Goal: Transaction & Acquisition: Purchase product/service

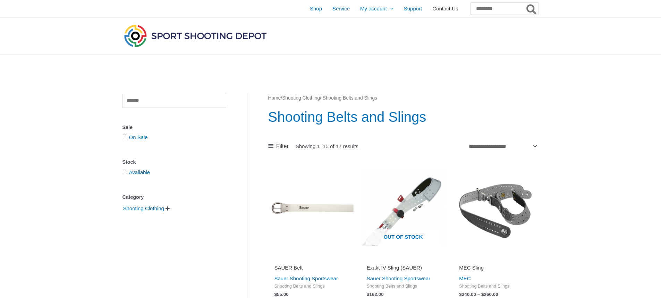
click at [432, 8] on span "Contact Us" at bounding box center [445, 8] width 26 height 17
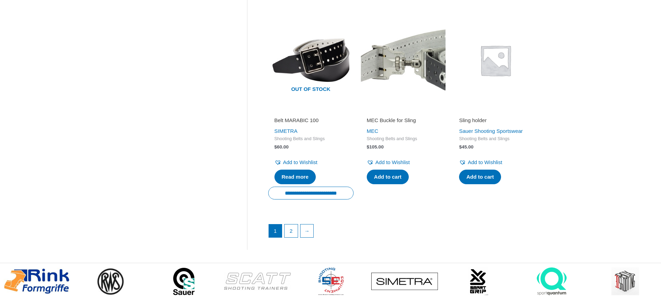
scroll to position [1007, 0]
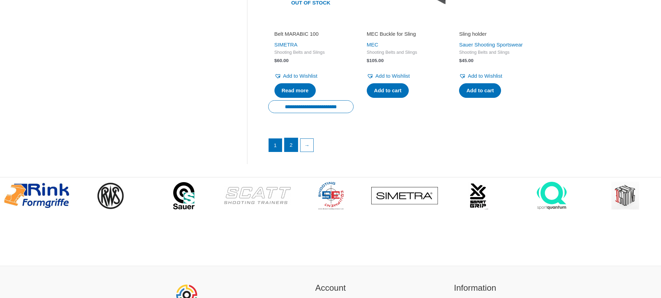
click at [289, 138] on link "2" at bounding box center [291, 145] width 13 height 14
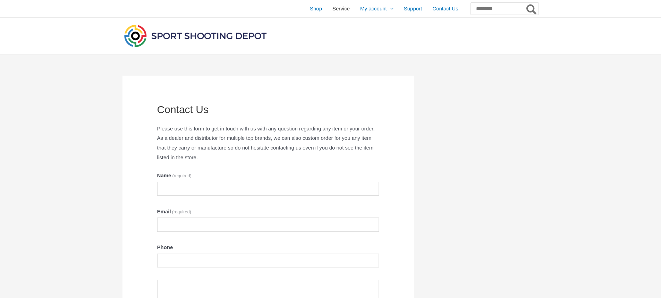
click at [332, 8] on span "Service" at bounding box center [340, 8] width 17 height 17
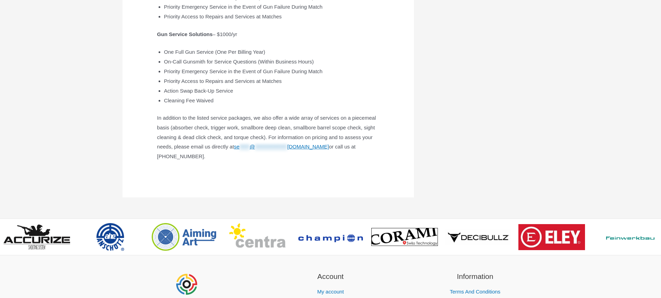
scroll to position [308, 0]
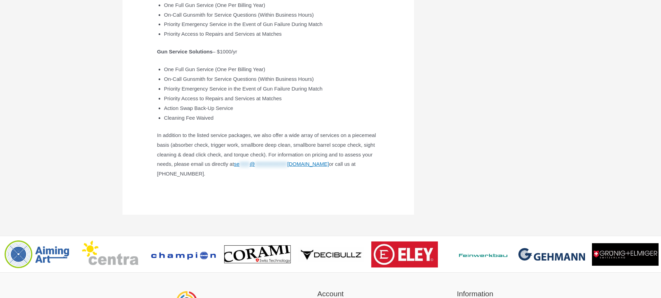
drag, startPoint x: 304, startPoint y: 172, endPoint x: 349, endPoint y: 173, distance: 44.8
click at [349, 173] on p "**********" at bounding box center [268, 155] width 222 height 48
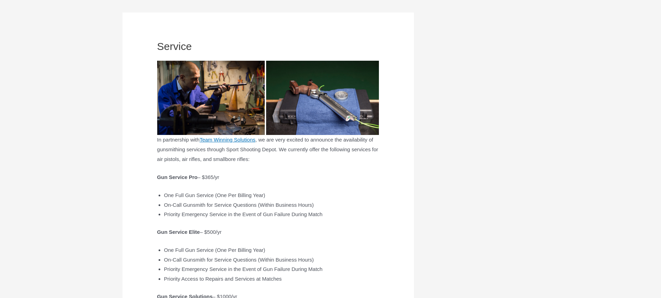
scroll to position [0, 0]
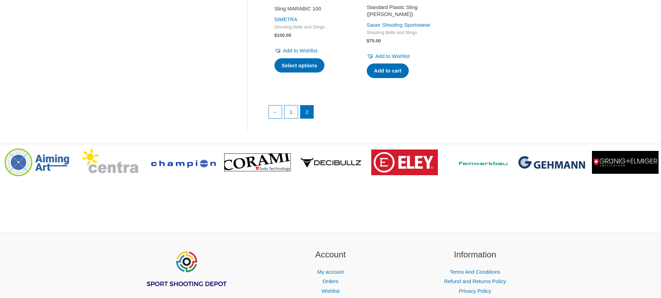
scroll to position [254, 0]
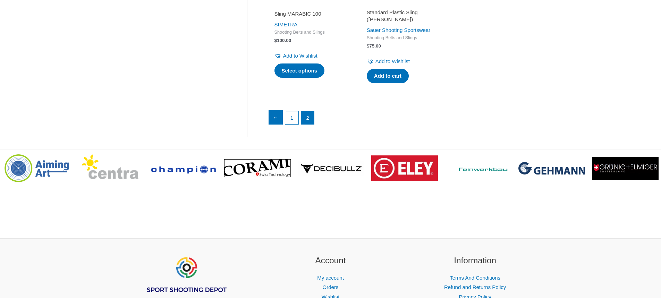
click at [278, 117] on link "←" at bounding box center [276, 118] width 14 height 14
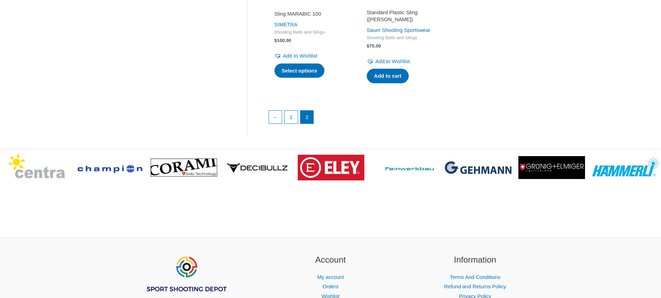
scroll to position [46, 0]
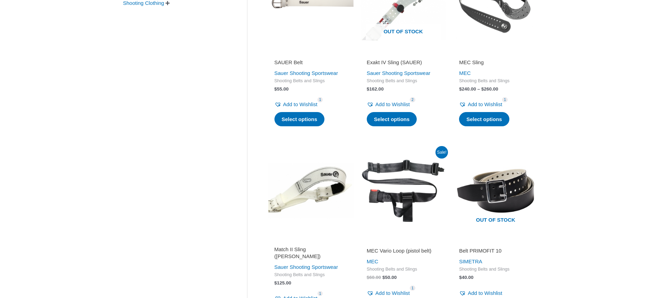
scroll to position [208, 0]
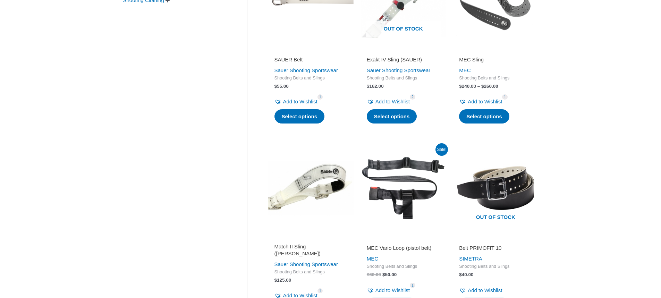
click at [318, 187] on img at bounding box center [310, 187] width 85 height 85
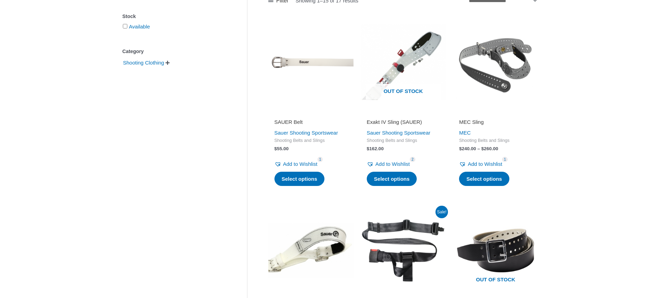
scroll to position [35, 0]
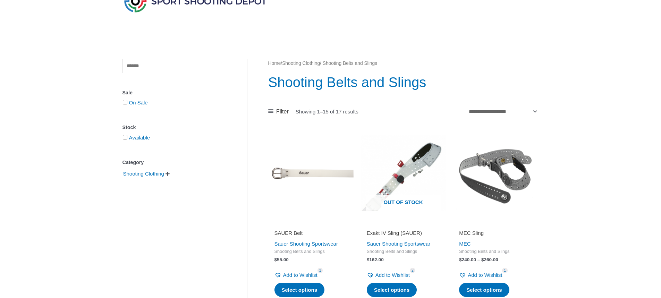
click at [517, 179] on img at bounding box center [495, 173] width 85 height 85
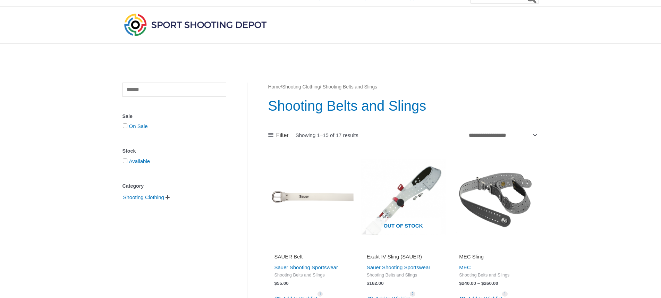
scroll to position [0, 0]
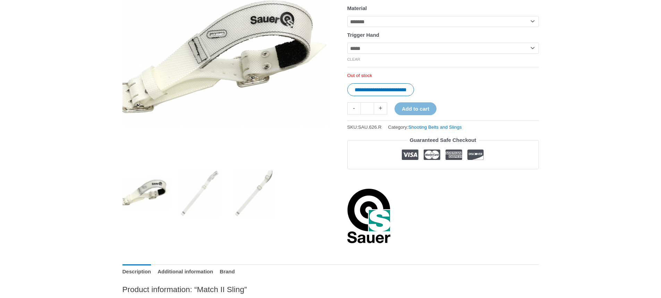
scroll to position [139, 0]
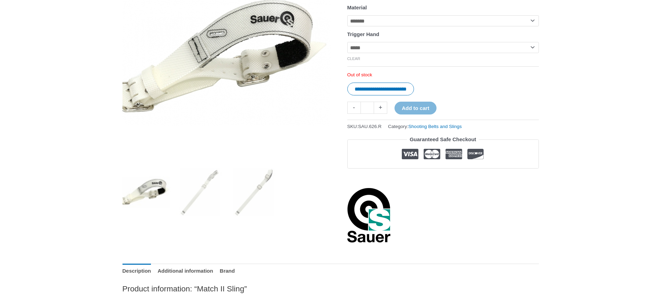
click at [409, 47] on select "**********" at bounding box center [443, 47] width 192 height 11
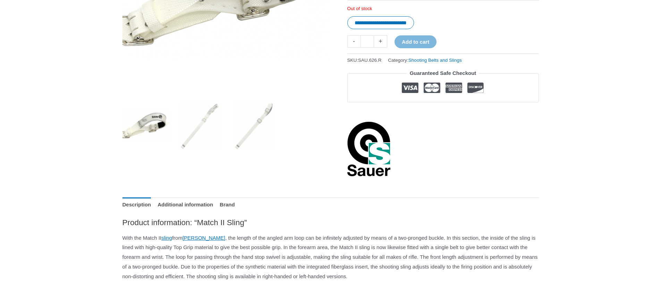
scroll to position [208, 0]
